Goal: Transaction & Acquisition: Purchase product/service

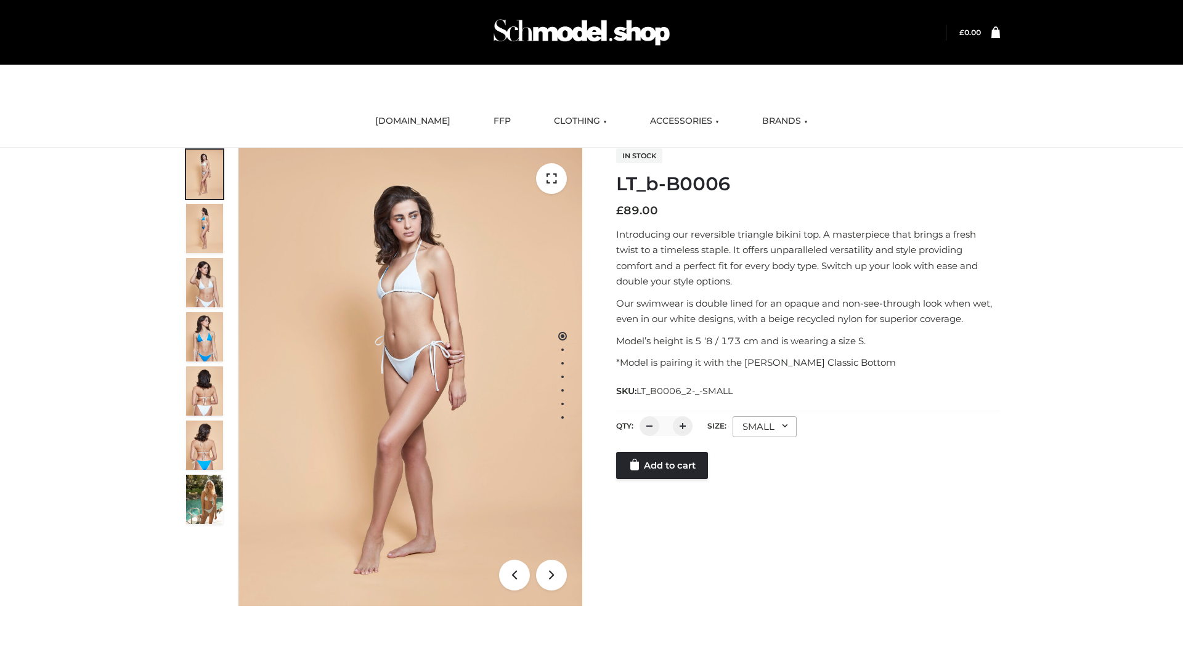
click at [663, 479] on link "Add to cart" at bounding box center [662, 465] width 92 height 27
